Goal: Task Accomplishment & Management: Use online tool/utility

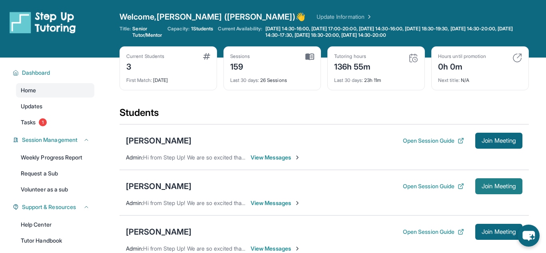
click at [484, 186] on span "Join Meeting" at bounding box center [498, 186] width 34 height 5
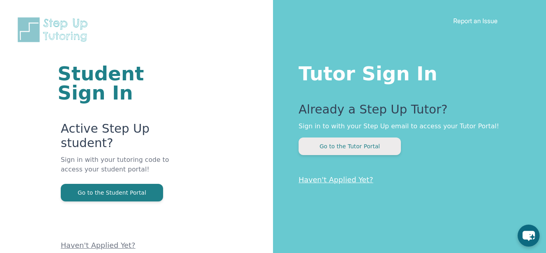
click at [351, 150] on button "Go to the Tutor Portal" at bounding box center [349, 146] width 102 height 18
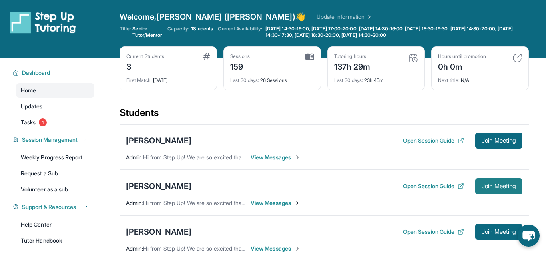
click at [481, 185] on span "Join Meeting" at bounding box center [498, 186] width 34 height 5
